Goal: Information Seeking & Learning: Find specific fact

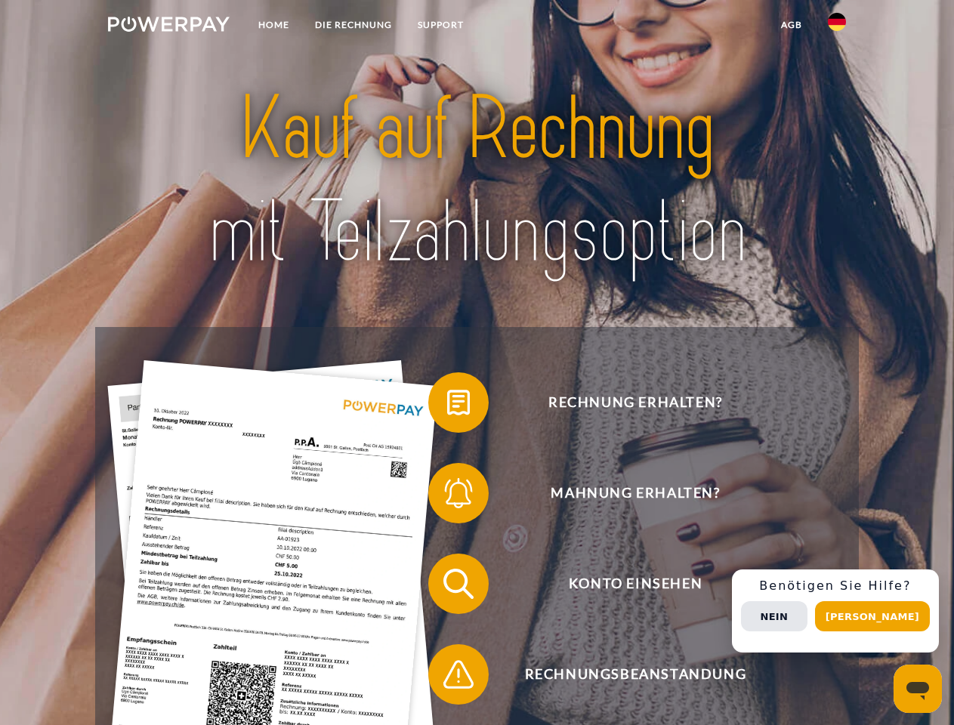
click at [168, 26] on img at bounding box center [169, 24] width 122 height 15
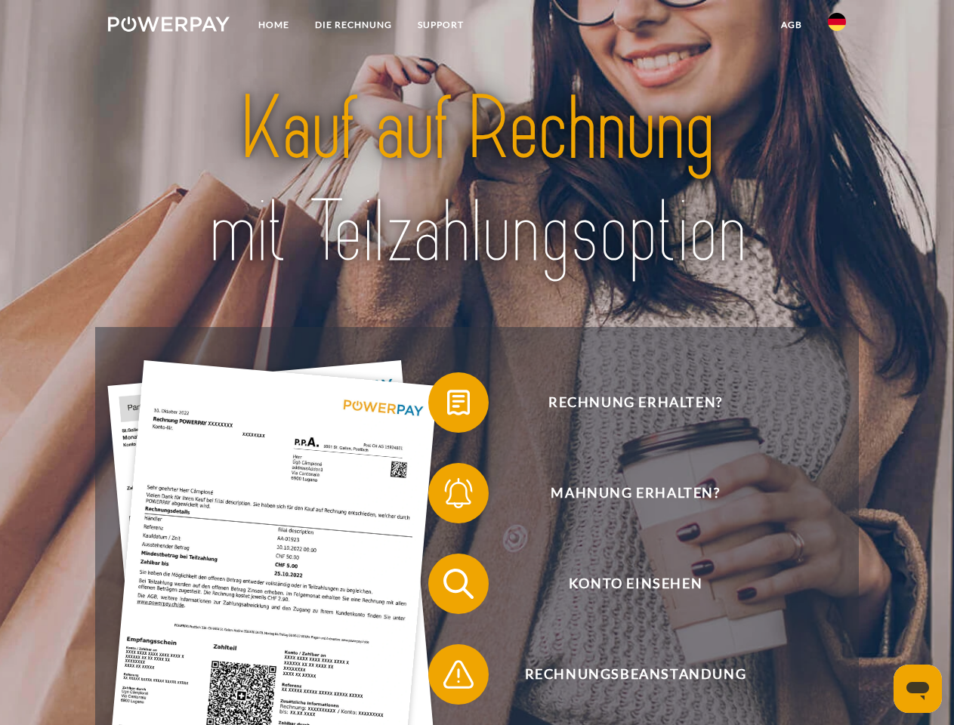
click at [837, 26] on img at bounding box center [837, 22] width 18 height 18
click at [791, 25] on link "agb" at bounding box center [791, 24] width 47 height 27
click at [447, 405] on span at bounding box center [436, 403] width 76 height 76
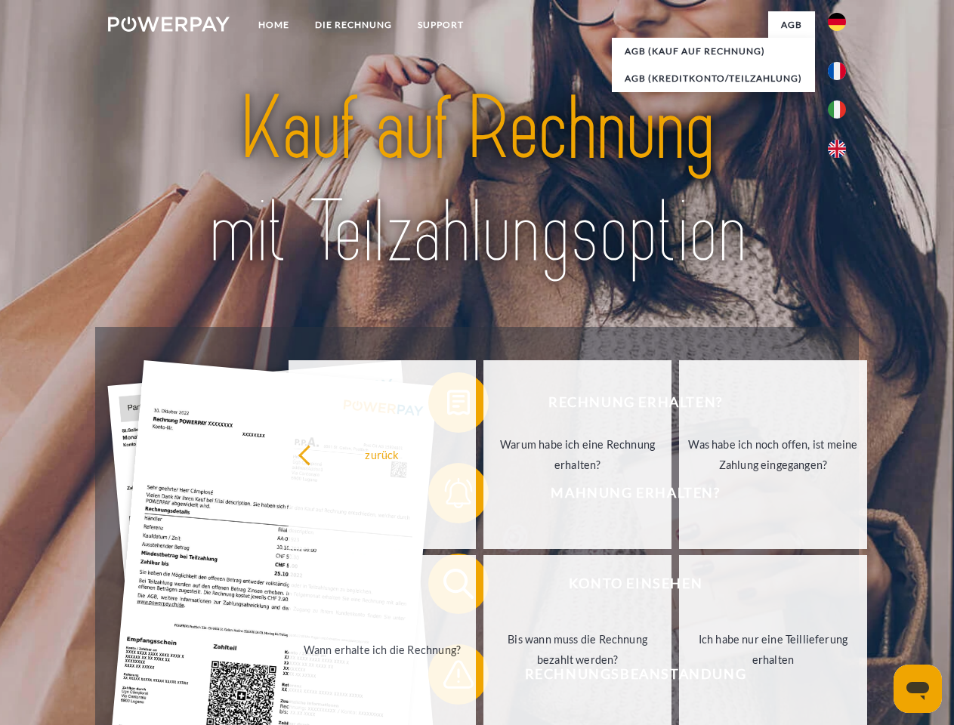
click at [447, 496] on div "Rechnung erhalten? Mahnung erhalten? Konto einsehen" at bounding box center [476, 629] width 763 height 604
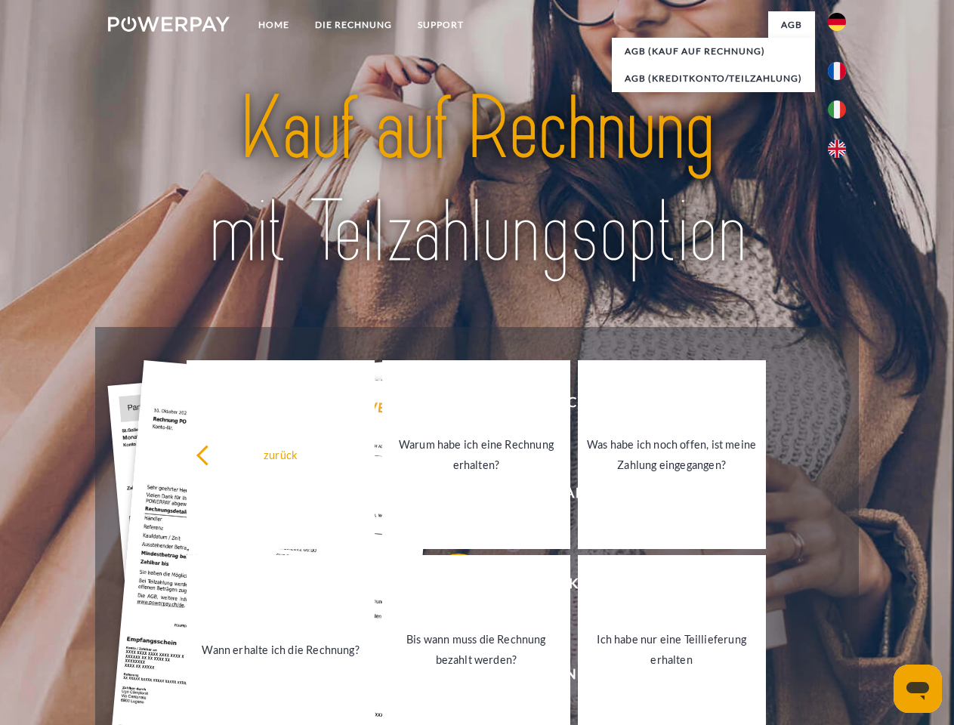
click at [447, 587] on link "Bis wann muss die Rechnung bezahlt werden?" at bounding box center [476, 649] width 188 height 189
click at [447, 677] on span at bounding box center [436, 675] width 76 height 76
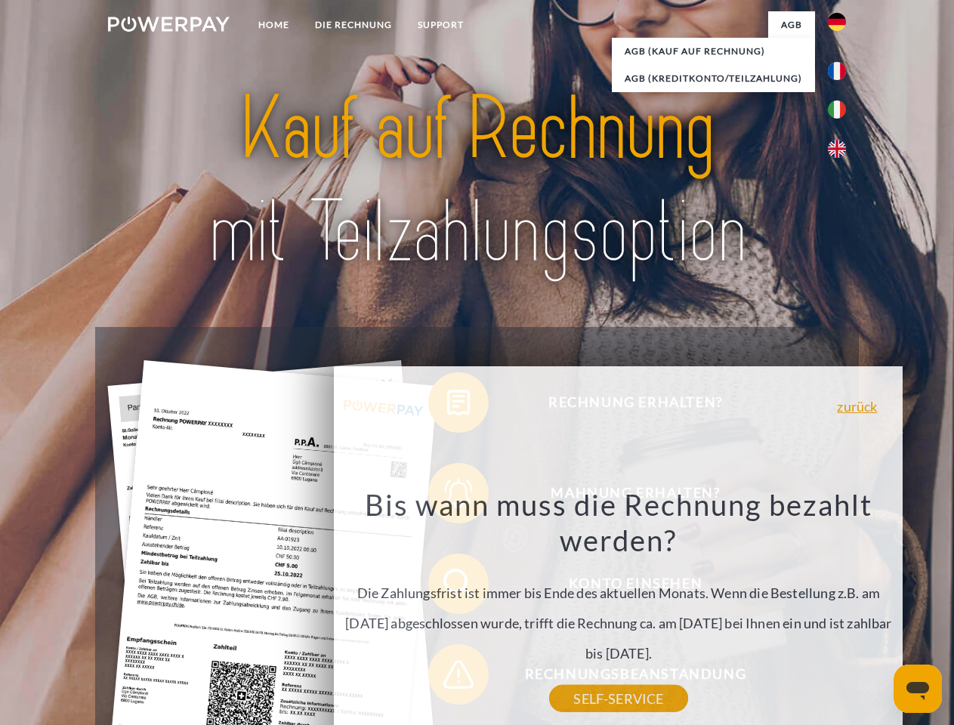
click at [840, 611] on div "Rechnung erhalten? Mahnung erhalten? Konto einsehen" at bounding box center [476, 629] width 763 height 604
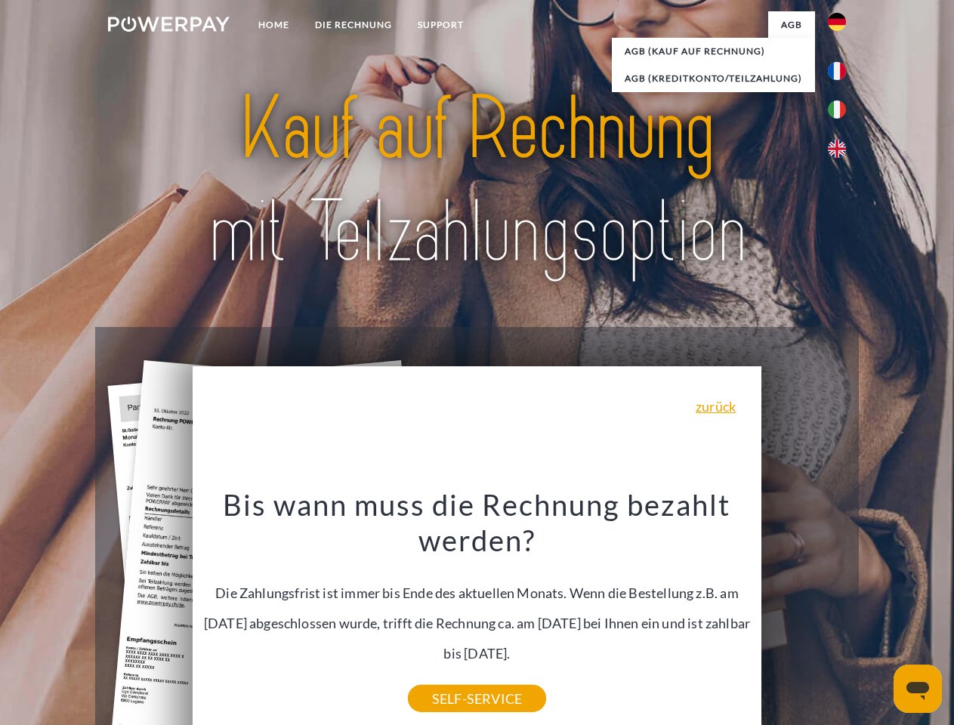
click at [803, 614] on span "Konto einsehen" at bounding box center [635, 583] width 370 height 60
click at [877, 616] on header "Home DIE RECHNUNG SUPPORT" at bounding box center [477, 521] width 954 height 1043
